Goal: Task Accomplishment & Management: Manage account settings

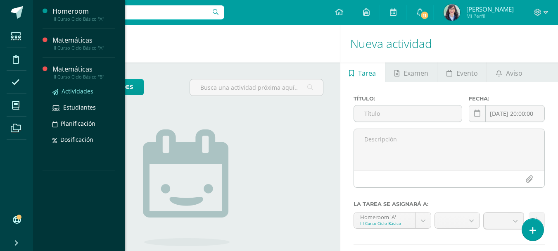
click at [69, 90] on span "Actividades" at bounding box center [78, 91] width 32 height 8
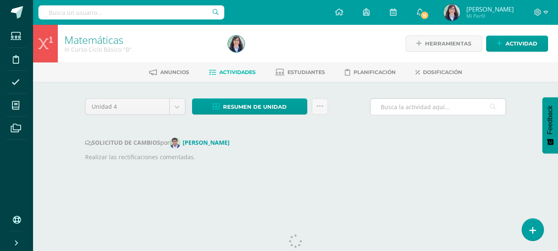
click at [394, 105] on input "text" at bounding box center [438, 107] width 135 height 16
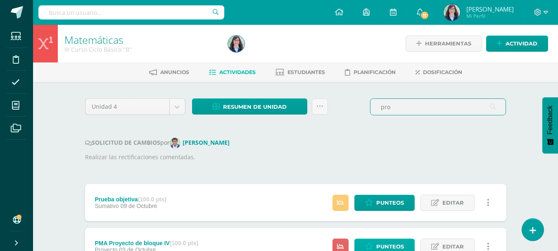
type input "pro"
click at [392, 245] on span "Punteos" at bounding box center [390, 246] width 28 height 15
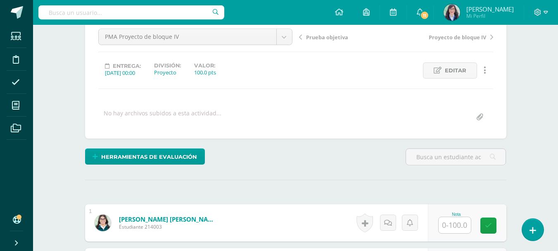
scroll to position [78, 0]
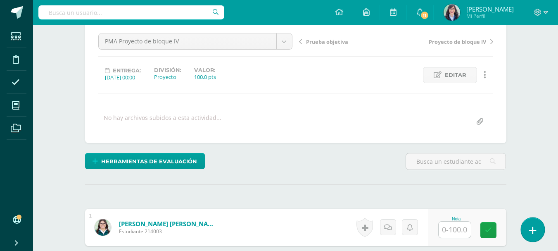
click at [531, 219] on link at bounding box center [533, 229] width 24 height 24
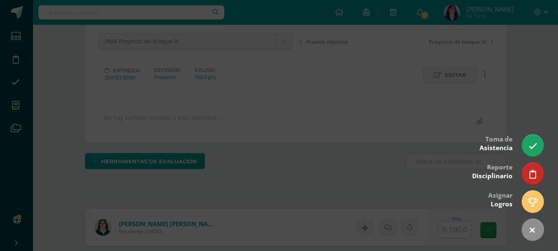
scroll to position [79, 0]
click at [324, 107] on div at bounding box center [279, 125] width 558 height 251
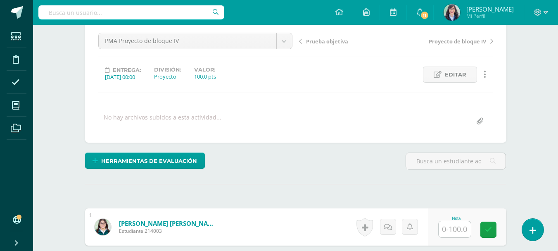
scroll to position [79, 0]
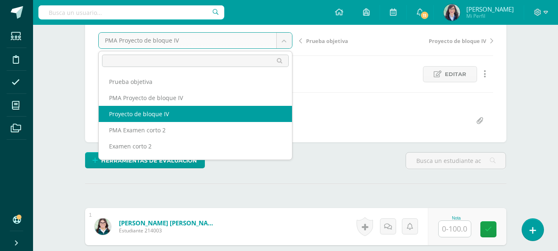
select select "/dashboard/teacher/grade-activity/260783/"
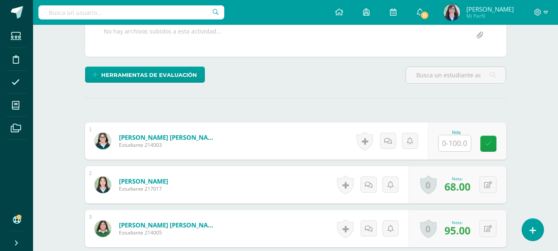
scroll to position [165, 0]
click at [456, 142] on input "text" at bounding box center [455, 143] width 32 height 16
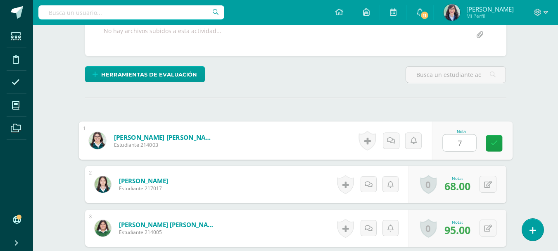
type input "70"
click at [495, 142] on icon at bounding box center [493, 143] width 7 height 7
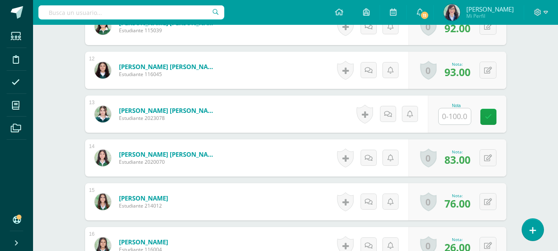
scroll to position [718, 0]
click at [448, 115] on input "text" at bounding box center [455, 116] width 32 height 16
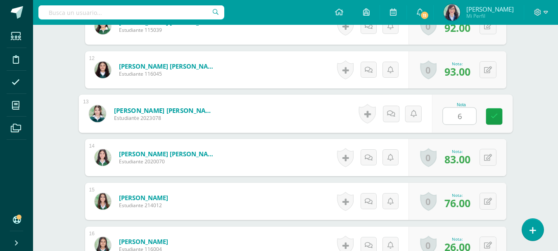
type input "62"
click at [495, 118] on icon at bounding box center [493, 116] width 7 height 7
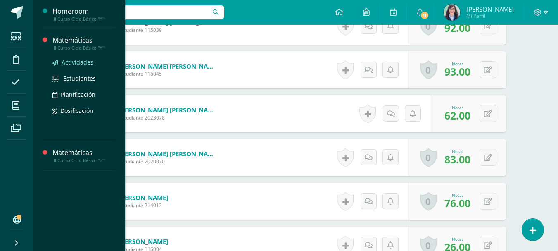
click at [67, 60] on span "Actividades" at bounding box center [78, 62] width 32 height 8
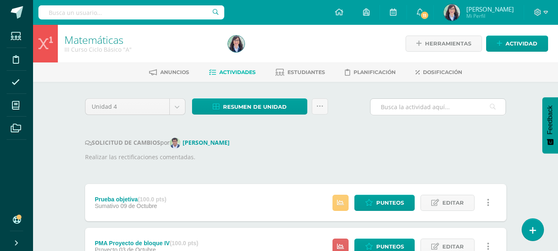
click at [409, 109] on input "text" at bounding box center [438, 107] width 135 height 16
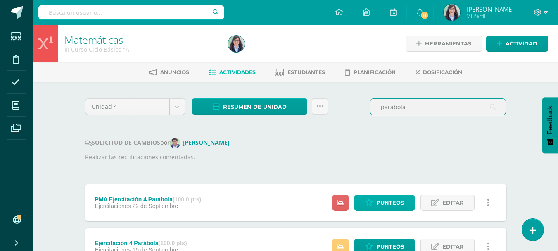
type input "parabola"
click at [390, 205] on span "Punteos" at bounding box center [390, 202] width 28 height 15
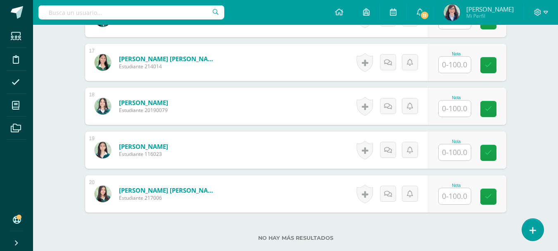
scroll to position [932, 0]
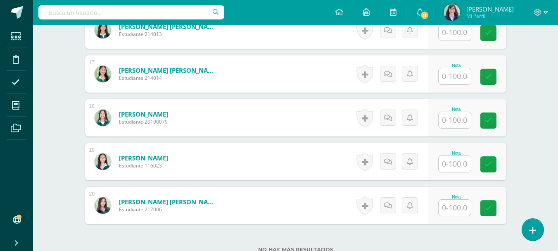
click at [454, 119] on input "text" at bounding box center [455, 120] width 32 height 16
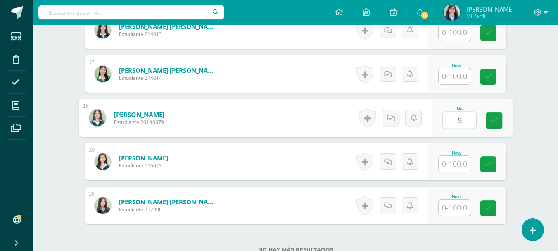
type input "50"
click at [498, 124] on link at bounding box center [494, 120] width 17 height 17
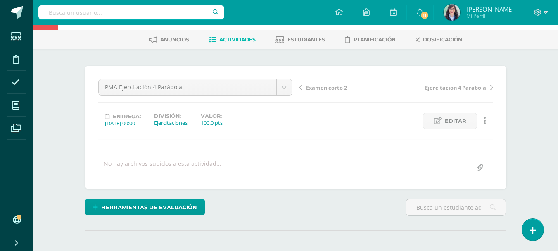
scroll to position [0, 0]
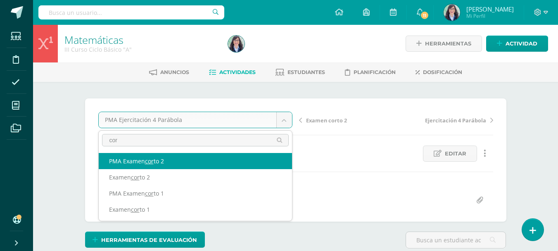
type input "cor"
select select "/dashboard/teacher/grade-activity/260736/"
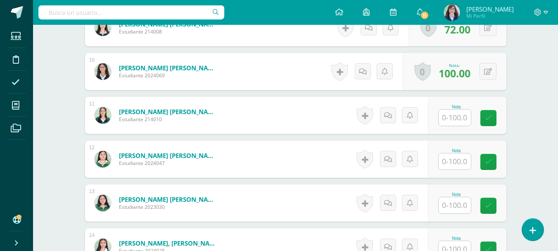
scroll to position [630, 0]
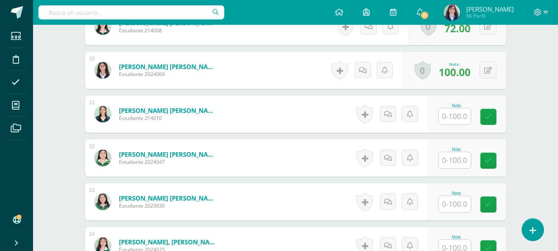
click at [456, 155] on input "text" at bounding box center [455, 160] width 32 height 16
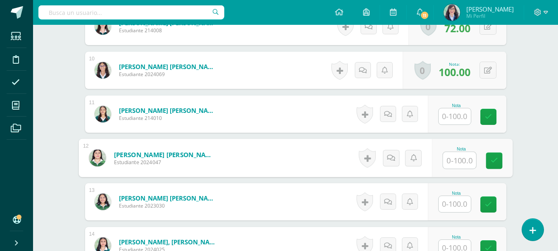
scroll to position [630, 0]
type input "97"
click at [493, 163] on icon at bounding box center [493, 160] width 7 height 7
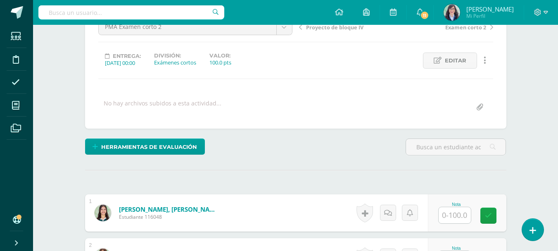
scroll to position [0, 0]
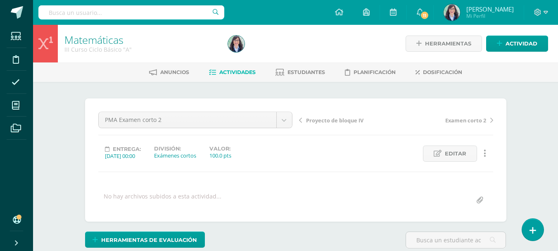
click at [238, 73] on span "Actividades" at bounding box center [237, 72] width 36 height 6
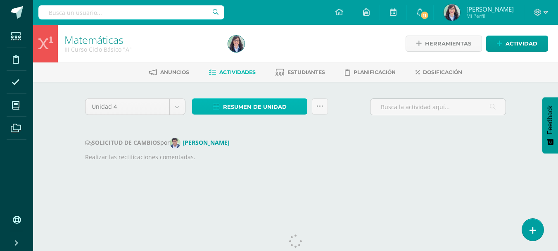
click at [292, 105] on link "Resumen de unidad" at bounding box center [249, 106] width 115 height 16
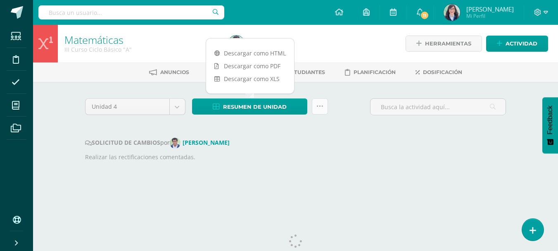
click at [321, 105] on icon at bounding box center [319, 106] width 7 height 7
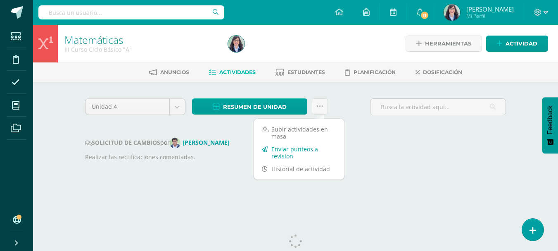
click at [310, 150] on link "Enviar punteos a revision" at bounding box center [299, 153] width 91 height 20
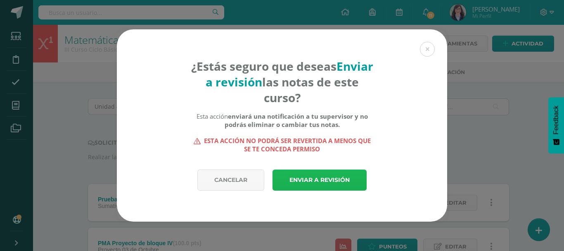
click at [314, 180] on link "Enviar a revisión" at bounding box center [320, 179] width 94 height 21
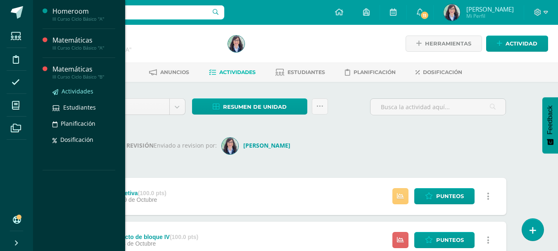
click at [82, 90] on span "Actividades" at bounding box center [78, 91] width 32 height 8
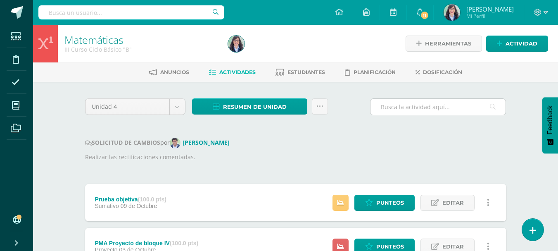
click at [418, 103] on input "text" at bounding box center [438, 107] width 135 height 16
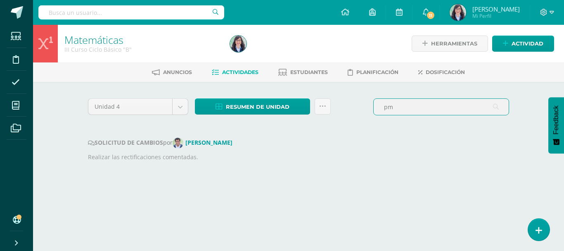
type input "p"
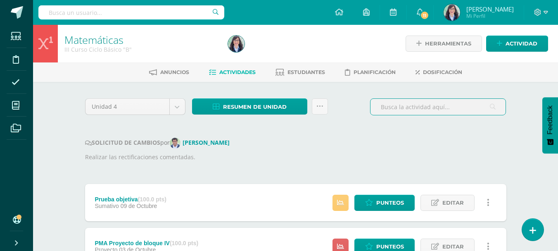
click at [416, 105] on input "text" at bounding box center [438, 107] width 135 height 16
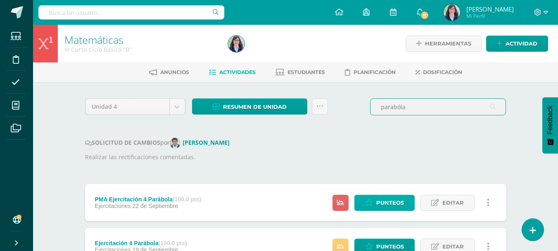
type input "parabóla"
click at [385, 205] on span "Punteos" at bounding box center [390, 202] width 28 height 15
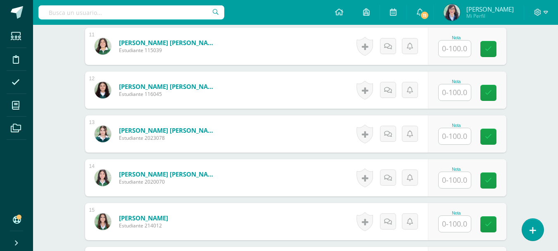
scroll to position [701, 0]
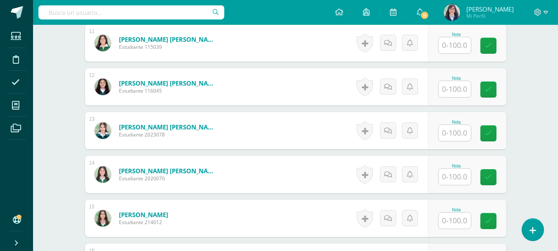
click at [321, 120] on form "[PERSON_NAME] [PERSON_NAME] Estudiante 2023078 Nota 0 [GEOGRAPHIC_DATA]" at bounding box center [295, 130] width 421 height 37
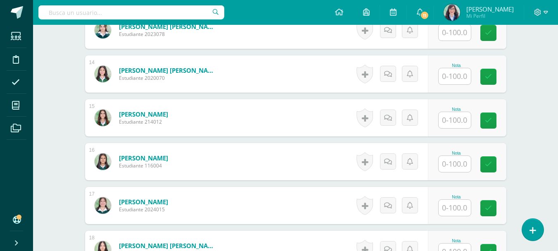
scroll to position [805, 0]
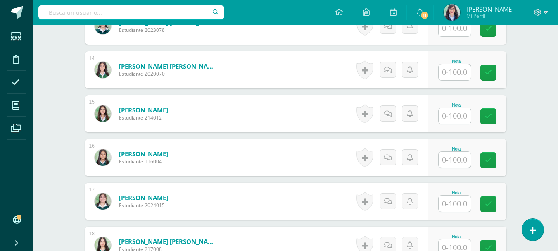
click at [451, 159] on input "text" at bounding box center [455, 160] width 32 height 16
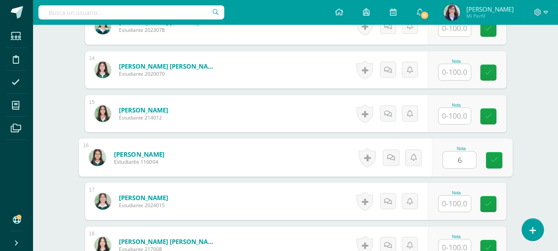
type input "60"
click at [492, 162] on icon at bounding box center [493, 160] width 7 height 7
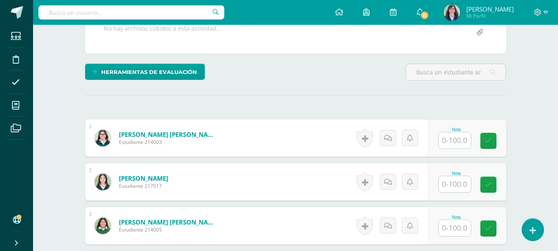
scroll to position [188, 0]
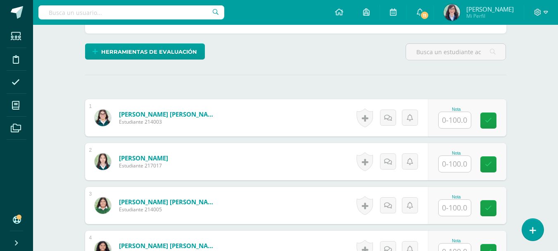
click at [459, 167] on input "text" at bounding box center [455, 164] width 32 height 16
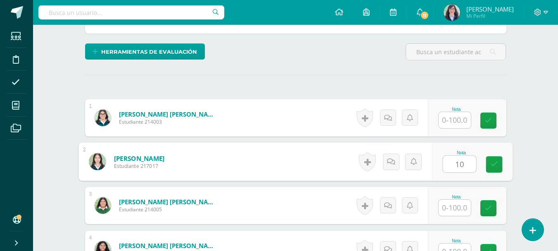
type input "100"
click at [495, 164] on icon at bounding box center [493, 164] width 7 height 7
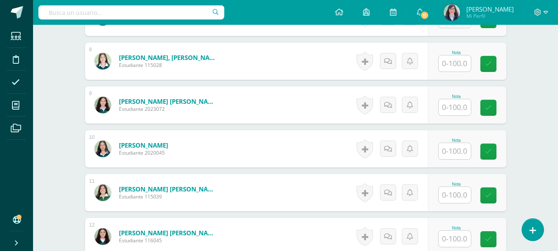
scroll to position [547, 0]
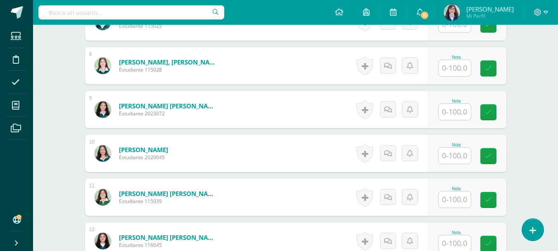
click at [456, 117] on input "text" at bounding box center [455, 112] width 32 height 16
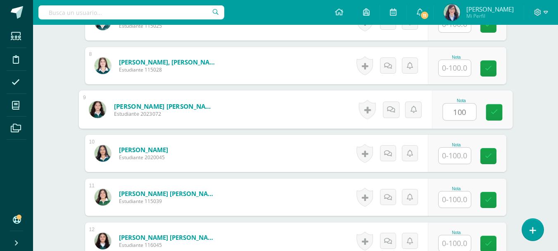
type input "100"
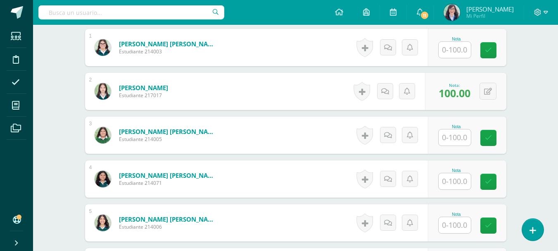
scroll to position [0, 0]
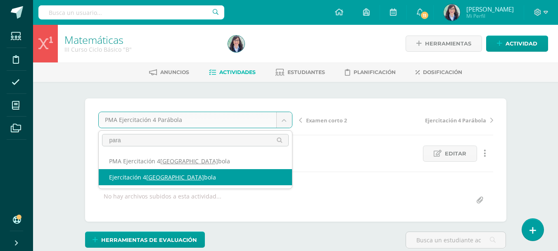
type input "para"
select select "/dashboard/teacher/grade-activity/260775/"
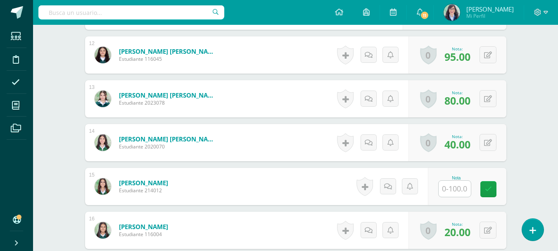
scroll to position [734, 0]
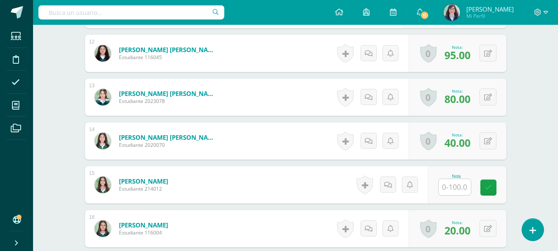
click at [460, 190] on input "text" at bounding box center [455, 187] width 32 height 16
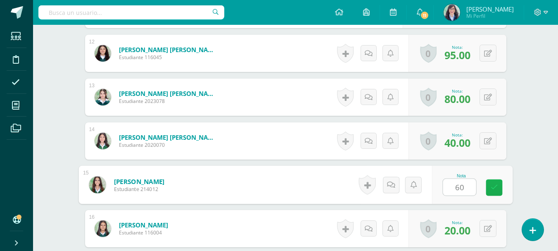
click at [498, 185] on link at bounding box center [494, 187] width 17 height 17
type input "60.00"
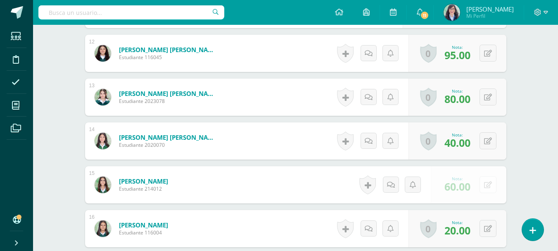
click at [493, 188] on button at bounding box center [488, 184] width 17 height 17
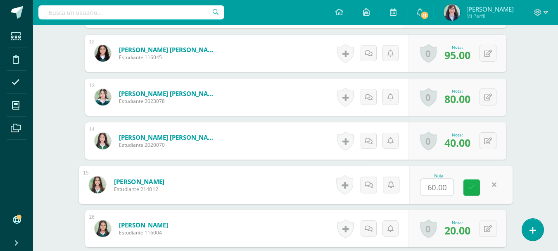
click at [469, 189] on icon at bounding box center [471, 187] width 7 height 7
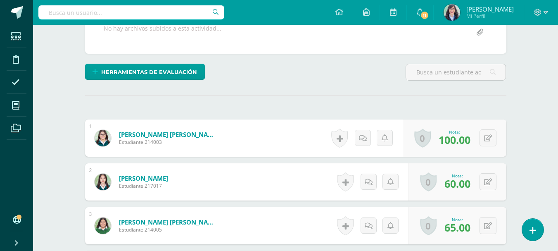
scroll to position [0, 0]
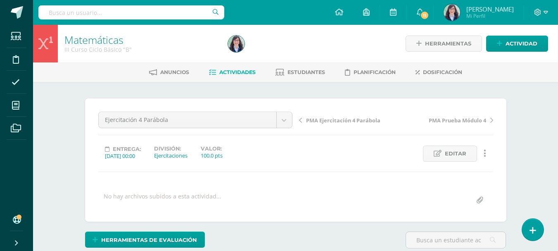
click at [236, 70] on span "Actividades" at bounding box center [237, 72] width 36 height 6
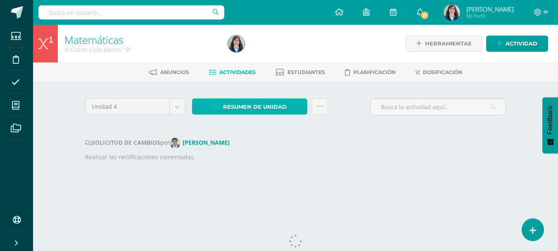
click at [255, 107] on span "Resumen de unidad" at bounding box center [255, 106] width 64 height 15
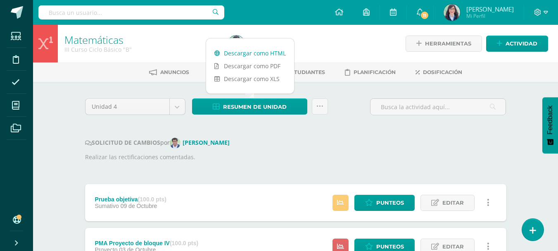
click at [246, 53] on link "Descargar como HTML" at bounding box center [250, 53] width 88 height 13
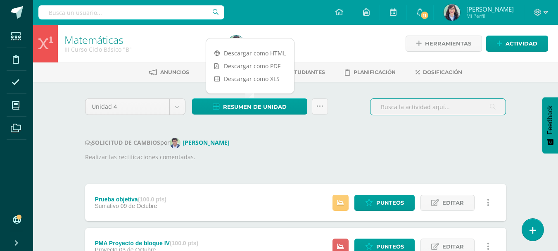
click at [400, 107] on input "text" at bounding box center [438, 107] width 135 height 16
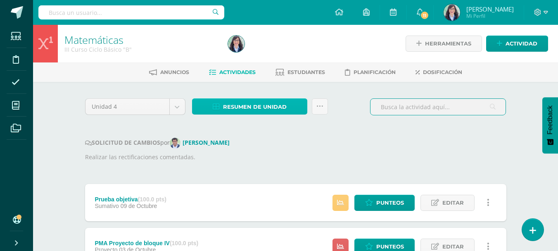
click at [266, 106] on span "Resumen de unidad" at bounding box center [255, 106] width 64 height 15
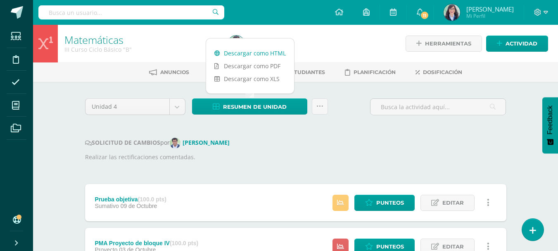
click at [252, 53] on link "Descargar como HTML" at bounding box center [250, 53] width 88 height 13
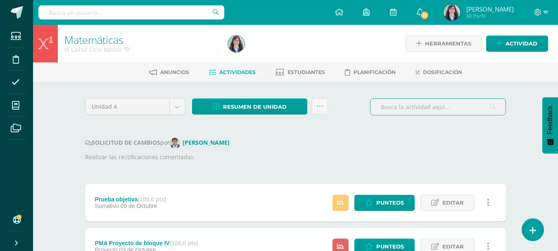
click at [403, 107] on input "text" at bounding box center [438, 107] width 135 height 16
type input "o"
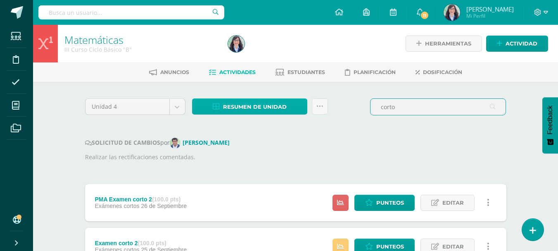
type input "corto"
click at [269, 110] on span "Resumen de unidad" at bounding box center [255, 106] width 64 height 15
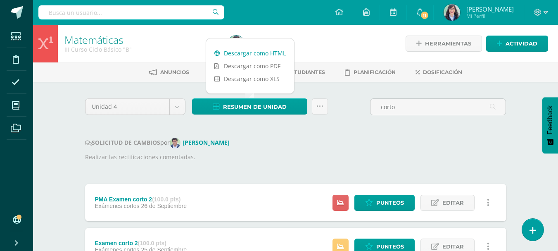
click at [255, 55] on link "Descargar como HTML" at bounding box center [250, 53] width 88 height 13
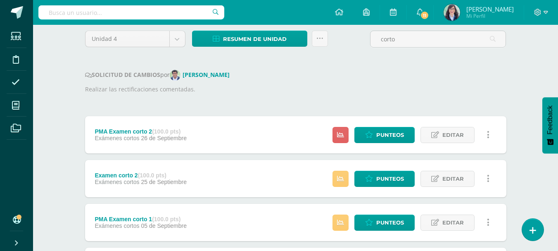
scroll to position [72, 0]
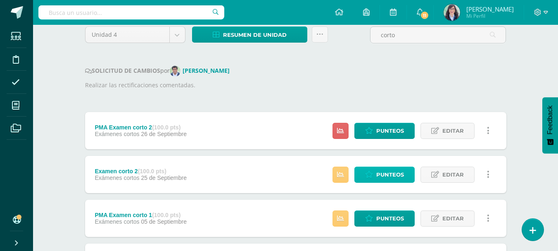
click at [388, 177] on span "Punteos" at bounding box center [390, 174] width 28 height 15
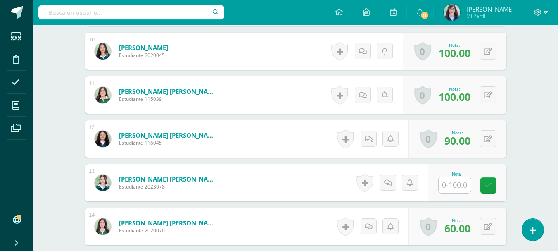
scroll to position [649, 0]
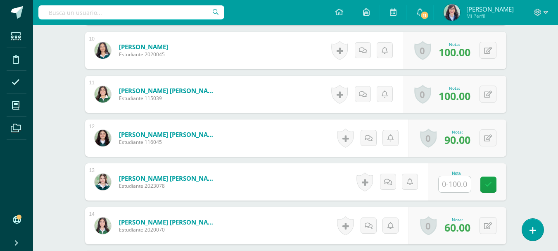
click at [454, 185] on input "text" at bounding box center [455, 184] width 32 height 16
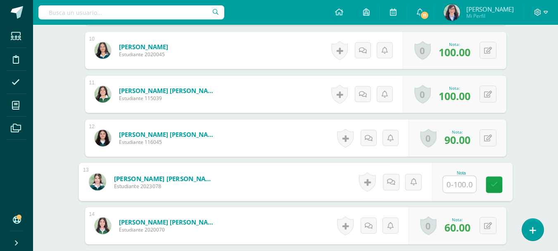
scroll to position [650, 0]
type input "0"
click at [495, 188] on icon at bounding box center [493, 184] width 7 height 7
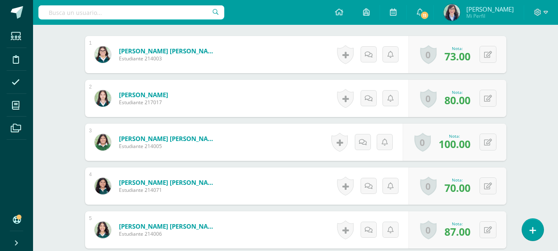
scroll to position [0, 0]
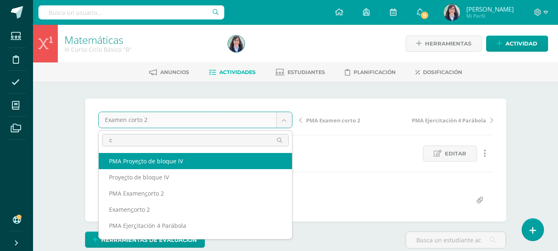
type input "co"
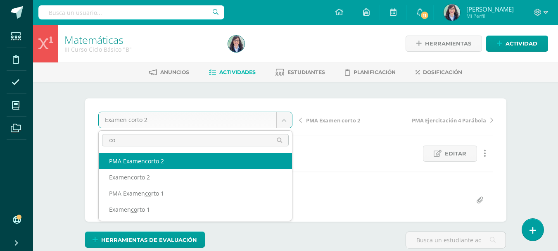
select select "/dashboard/teacher/grade-activity/260735/"
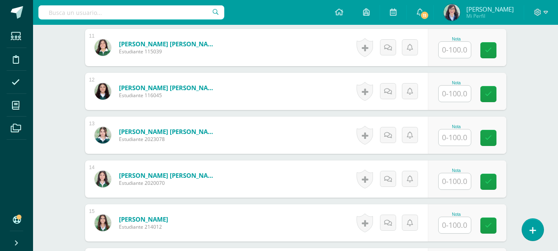
scroll to position [697, 0]
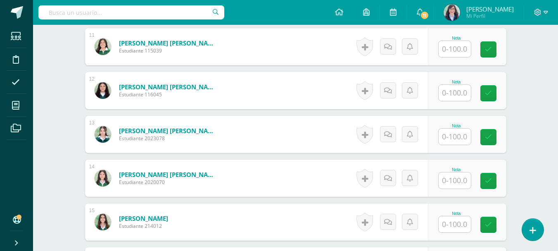
click at [451, 137] on input "text" at bounding box center [455, 136] width 32 height 16
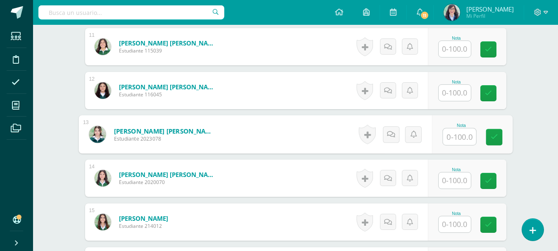
scroll to position [697, 0]
type input "100"
click at [494, 136] on icon at bounding box center [493, 136] width 7 height 7
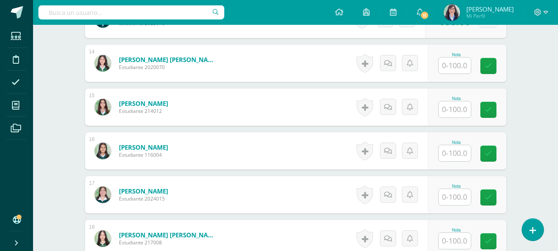
scroll to position [816, 0]
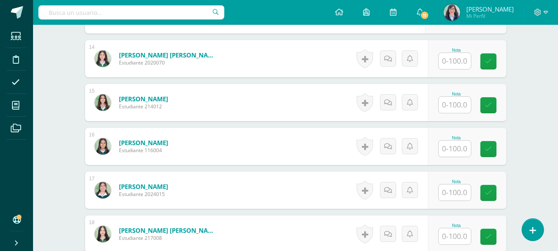
click at [451, 150] on input "text" at bounding box center [455, 148] width 32 height 16
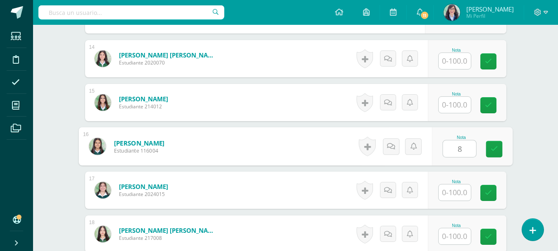
type input "85"
click at [497, 150] on icon at bounding box center [493, 148] width 7 height 7
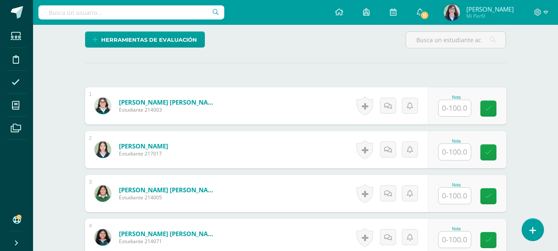
scroll to position [0, 0]
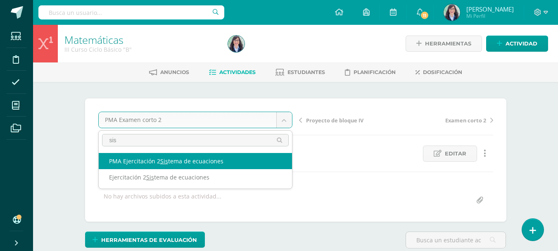
type input "sis"
select select "/dashboard/teacher/grade-activity/260766/"
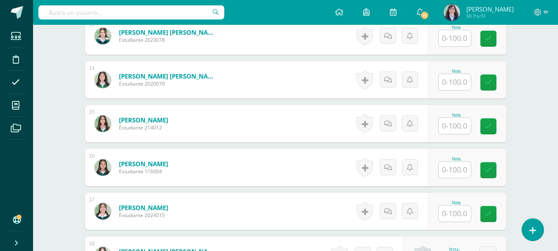
scroll to position [793, 0]
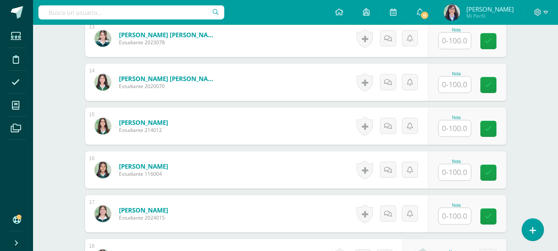
click at [457, 80] on input "text" at bounding box center [455, 84] width 32 height 16
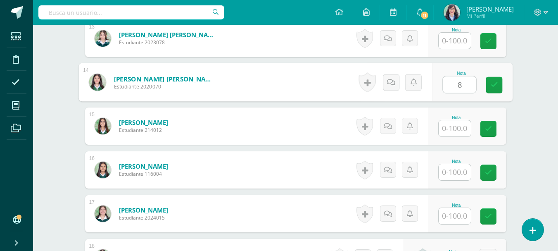
type input "85"
click at [494, 83] on icon at bounding box center [493, 84] width 7 height 7
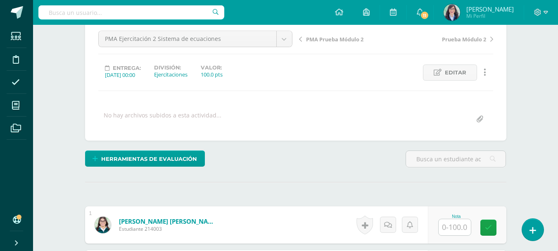
scroll to position [0, 0]
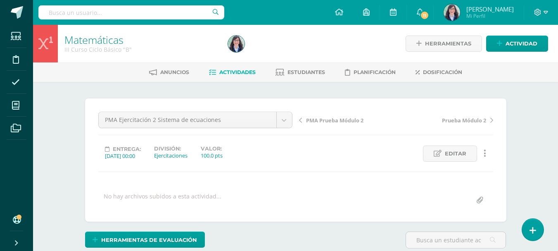
click at [245, 72] on span "Actividades" at bounding box center [237, 72] width 36 height 6
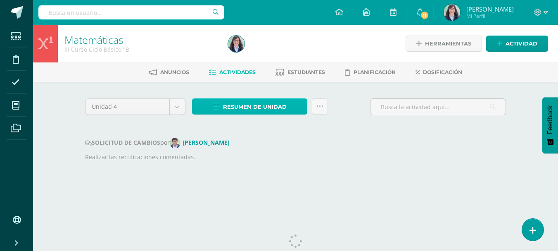
click at [264, 106] on span "Resumen de unidad" at bounding box center [255, 106] width 64 height 15
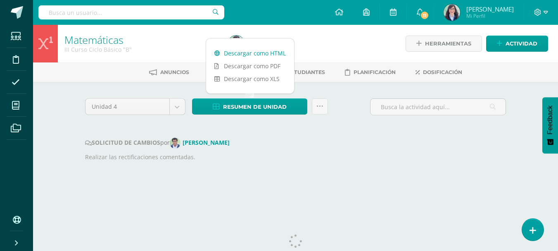
click at [252, 50] on link "Descargar como HTML" at bounding box center [250, 53] width 88 height 13
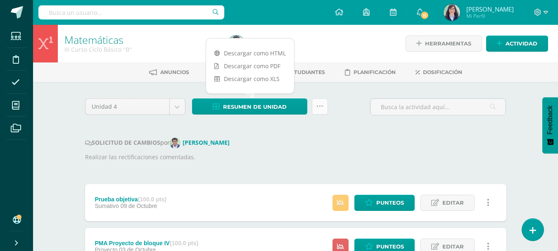
click at [319, 107] on icon at bounding box center [319, 106] width 7 height 7
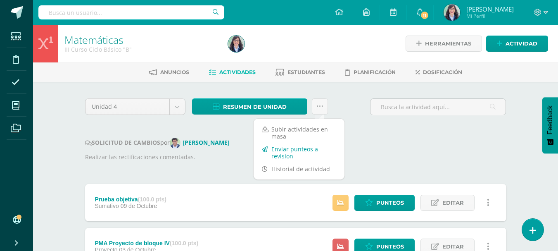
click at [309, 150] on link "Enviar punteos a revision" at bounding box center [299, 153] width 91 height 20
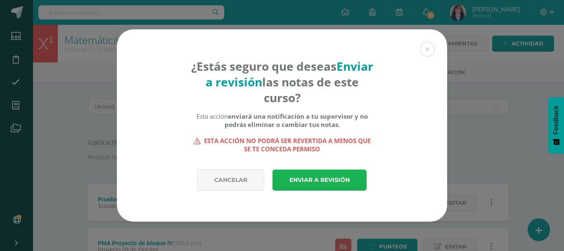
click at [312, 178] on link "Enviar a revisión" at bounding box center [320, 179] width 94 height 21
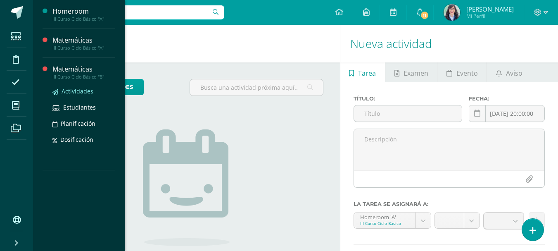
click at [71, 90] on span "Actividades" at bounding box center [78, 91] width 32 height 8
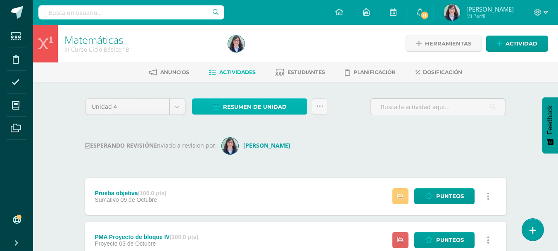
click at [286, 106] on span "Resumen de unidad" at bounding box center [255, 106] width 64 height 15
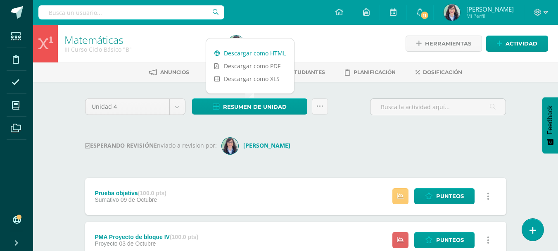
click at [265, 52] on link "Descargar como HTML" at bounding box center [250, 53] width 88 height 13
